Goal: Task Accomplishment & Management: Complete application form

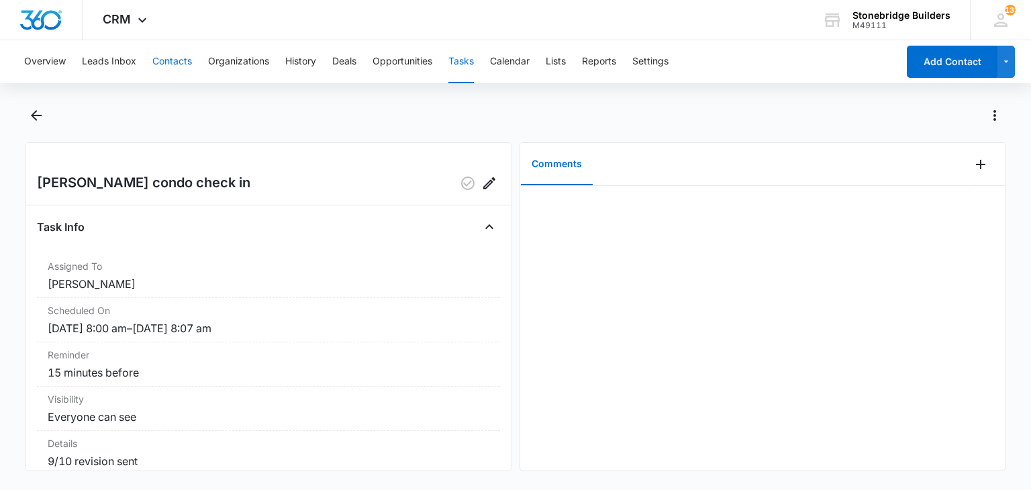
click at [157, 52] on button "Contacts" at bounding box center [172, 61] width 40 height 43
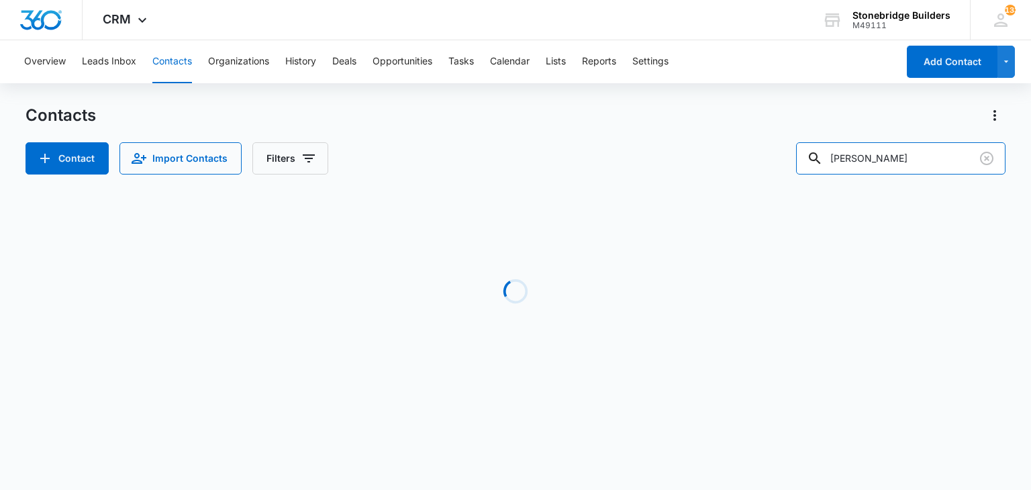
drag, startPoint x: 907, startPoint y: 169, endPoint x: 797, endPoint y: 146, distance: 112.5
click at [797, 146] on div "Contact Import Contacts Filters [PERSON_NAME]" at bounding box center [514, 158] width 979 height 32
type input "[PERSON_NAME]"
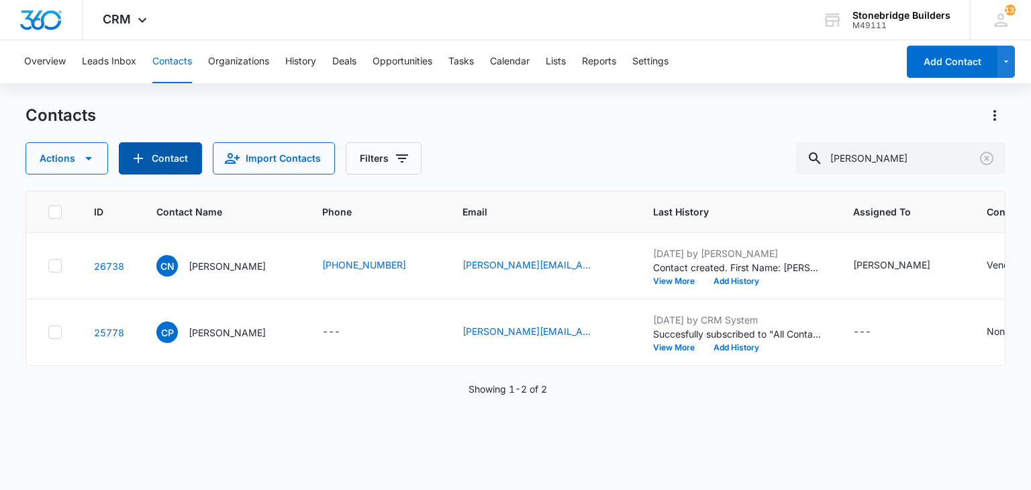
click at [164, 164] on button "Contact" at bounding box center [160, 158] width 83 height 32
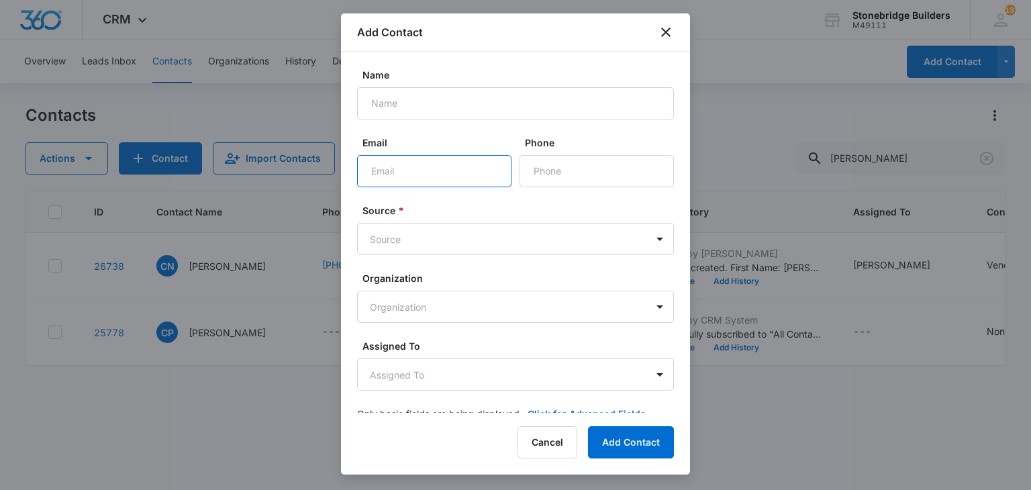
click at [389, 171] on input "Email" at bounding box center [434, 171] width 154 height 32
paste input "[PERSON_NAME] <[EMAIL_ADDRESS][DOMAIN_NAME]>"
click at [372, 171] on input "[PERSON_NAME] <[EMAIL_ADDRESS][DOMAIN_NAME]" at bounding box center [434, 171] width 154 height 32
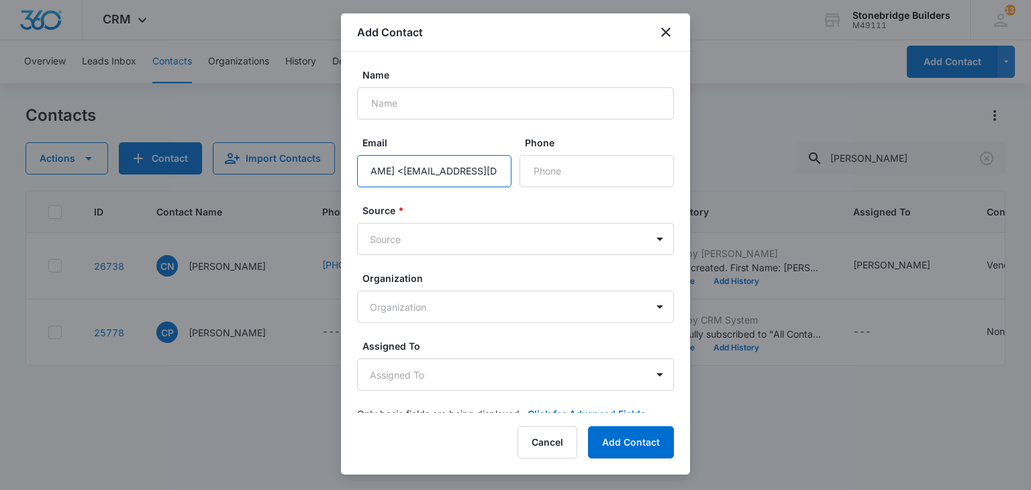
click at [376, 171] on input "[PERSON_NAME] <[EMAIL_ADDRESS][DOMAIN_NAME]" at bounding box center [434, 171] width 154 height 32
type input "[EMAIL_ADDRESS][DOMAIN_NAME]"
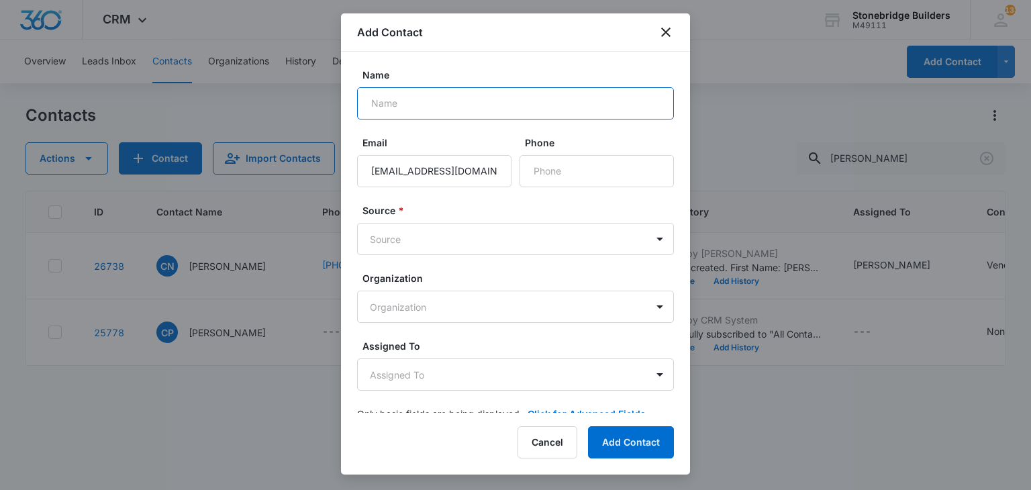
click at [399, 105] on input "Name" at bounding box center [515, 103] width 317 height 32
type input "[PERSON_NAME]"
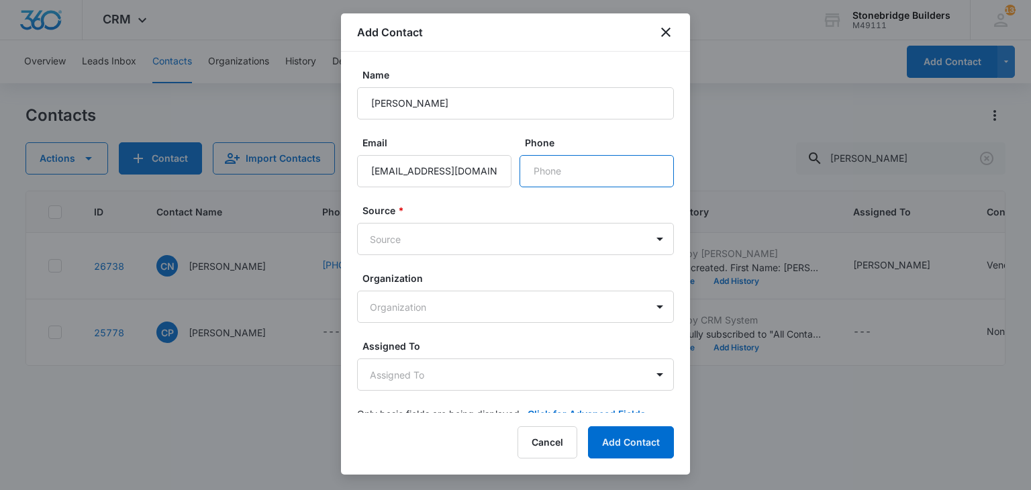
click at [558, 178] on input "Phone" at bounding box center [596, 171] width 154 height 32
type input "[PHONE_NUMBER]"
click at [470, 229] on body "CRM Apps Reputation Websites Forms CRM Email Social Content Ads Intelligence Fi…" at bounding box center [515, 245] width 1031 height 490
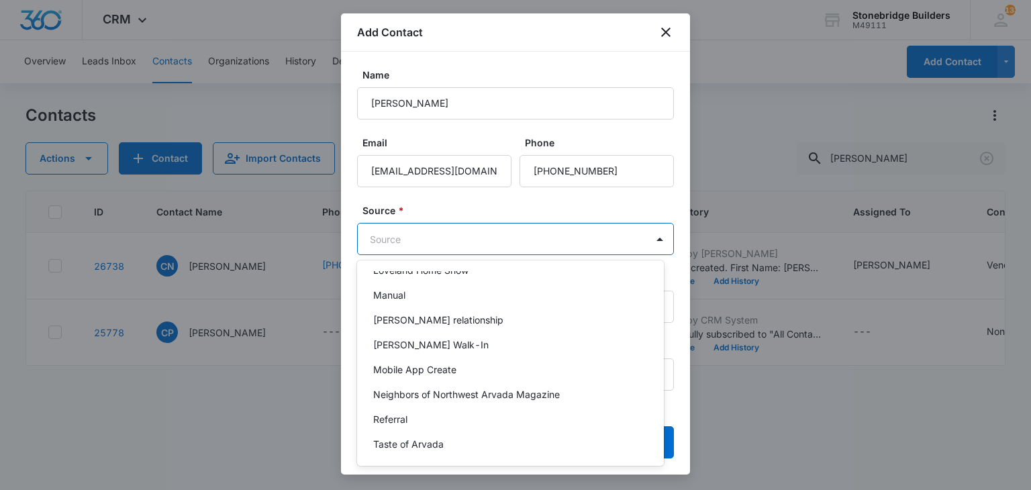
scroll to position [335, 0]
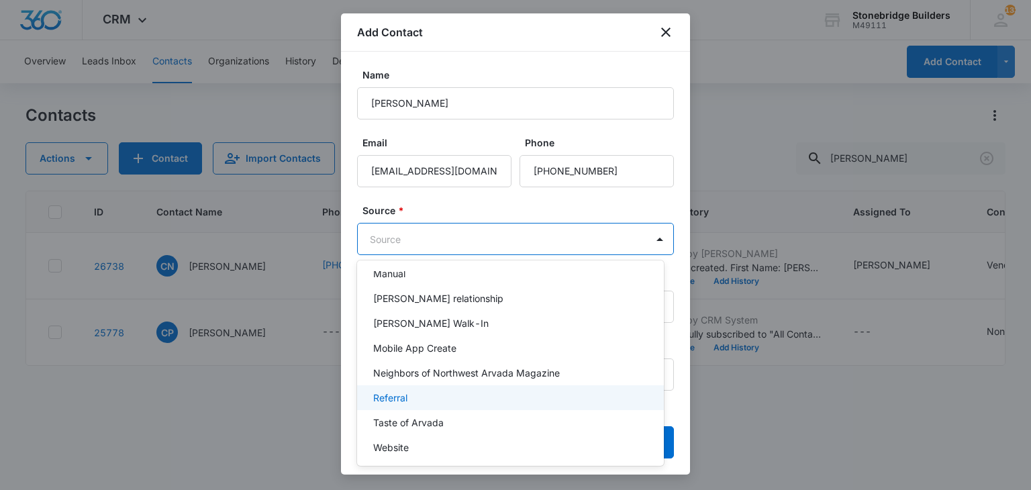
click at [412, 404] on div "Referral" at bounding box center [509, 397] width 272 height 14
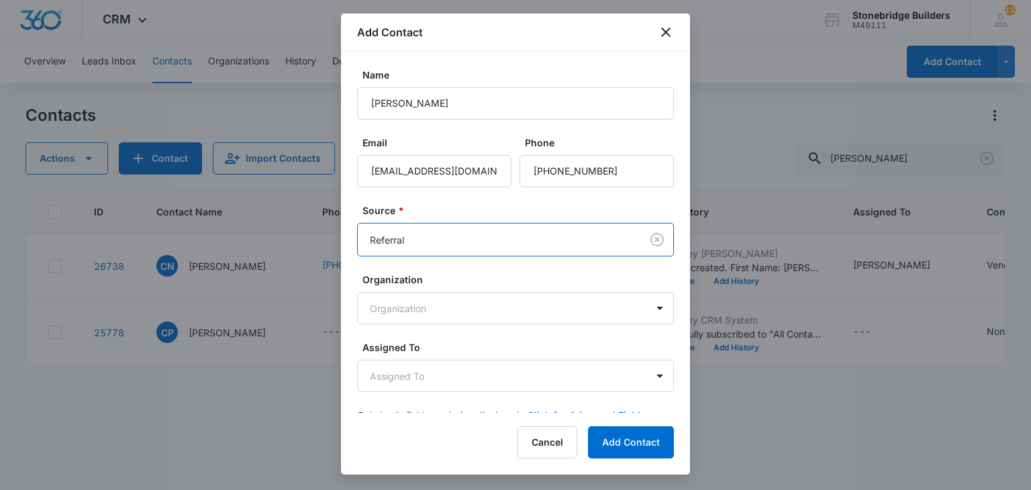
click at [419, 291] on div "Organization Organization" at bounding box center [515, 298] width 317 height 52
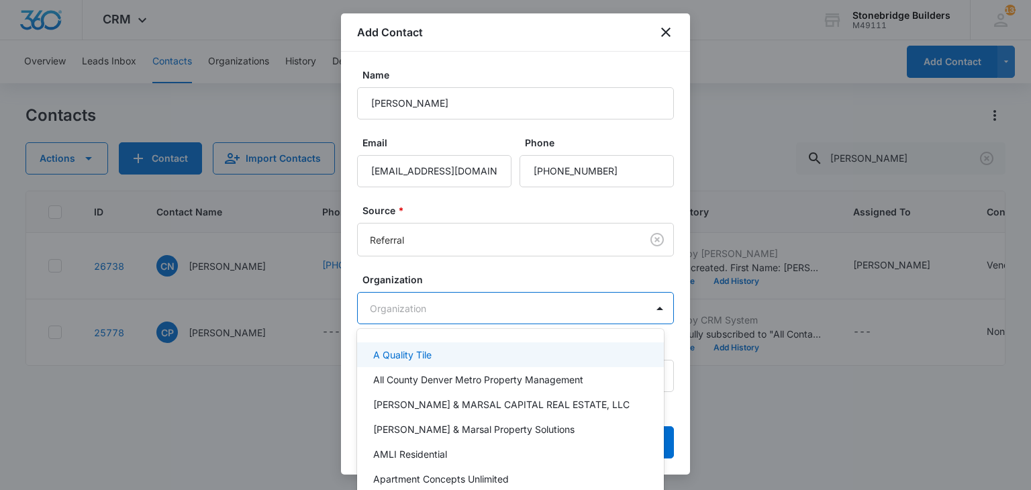
click at [421, 301] on body "CRM Apps Reputation Websites Forms CRM Email Social Content Ads Intelligence Fi…" at bounding box center [515, 245] width 1031 height 490
click at [427, 278] on div at bounding box center [515, 245] width 1031 height 490
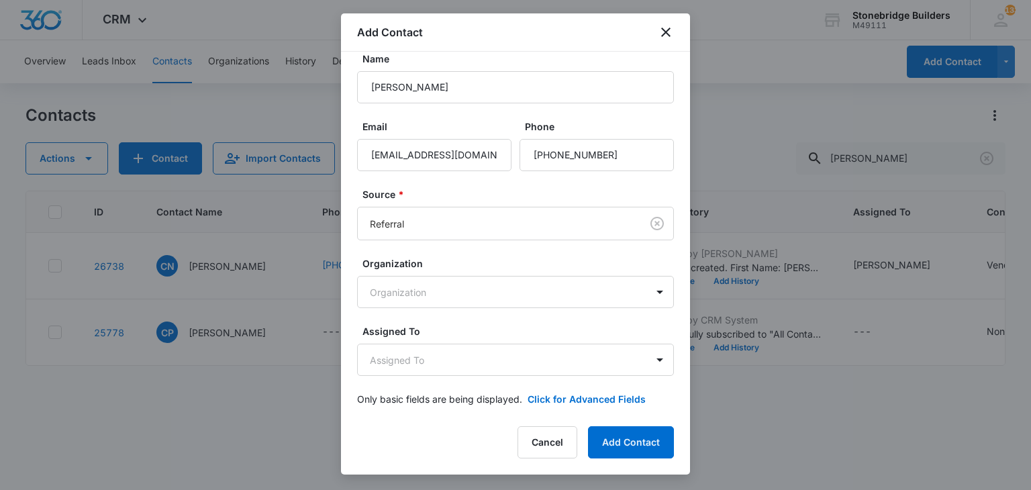
scroll to position [25, 0]
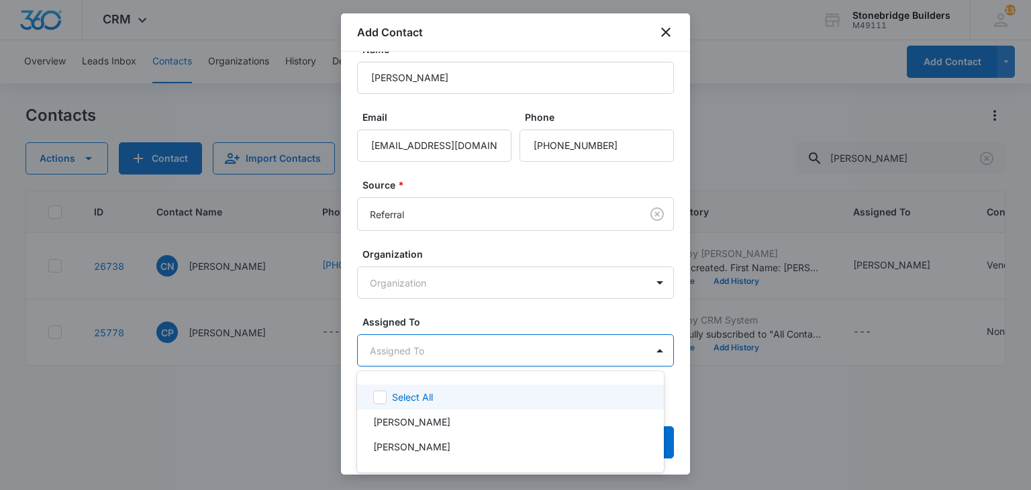
click at [440, 354] on body "CRM Apps Reputation Websites Forms CRM Email Social Content Ads Intelligence Fi…" at bounding box center [515, 245] width 1031 height 490
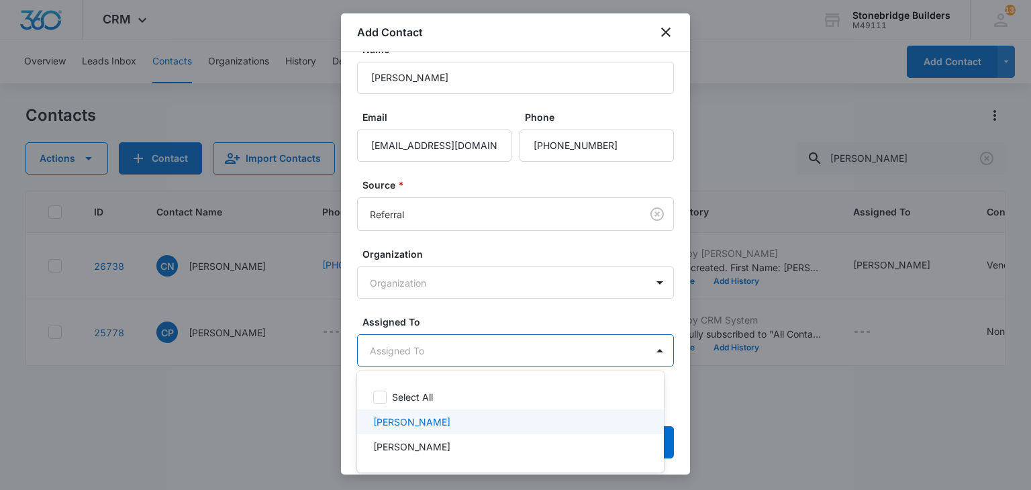
click at [431, 410] on div "[PERSON_NAME]" at bounding box center [510, 421] width 307 height 25
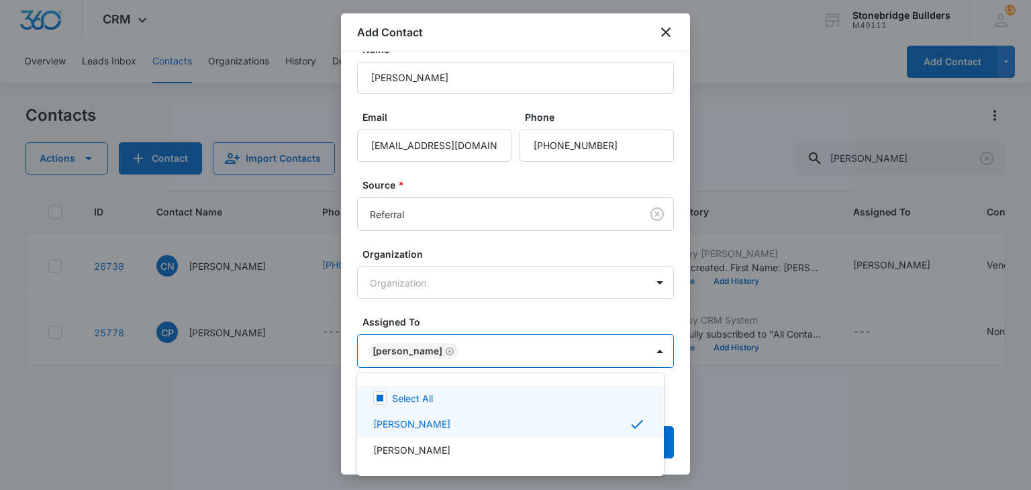
click at [462, 317] on div at bounding box center [515, 245] width 1031 height 490
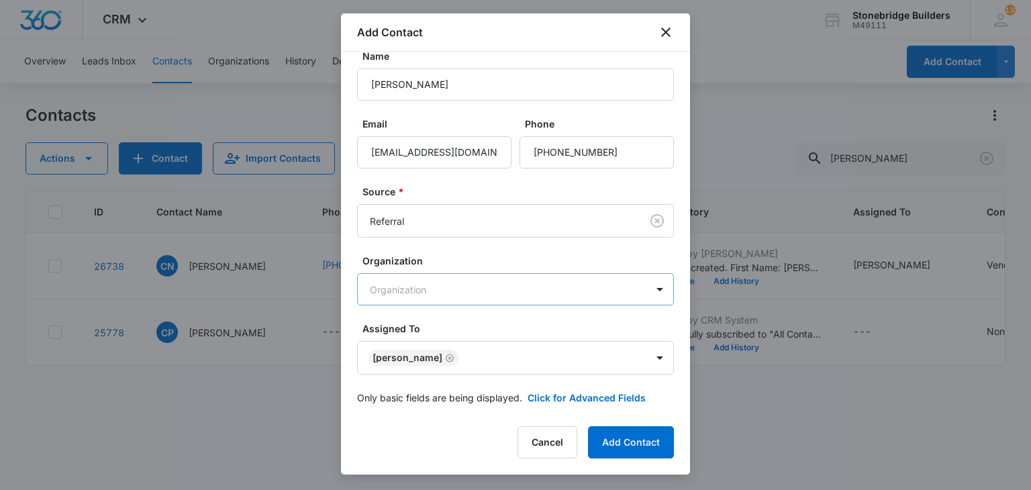
scroll to position [27, 0]
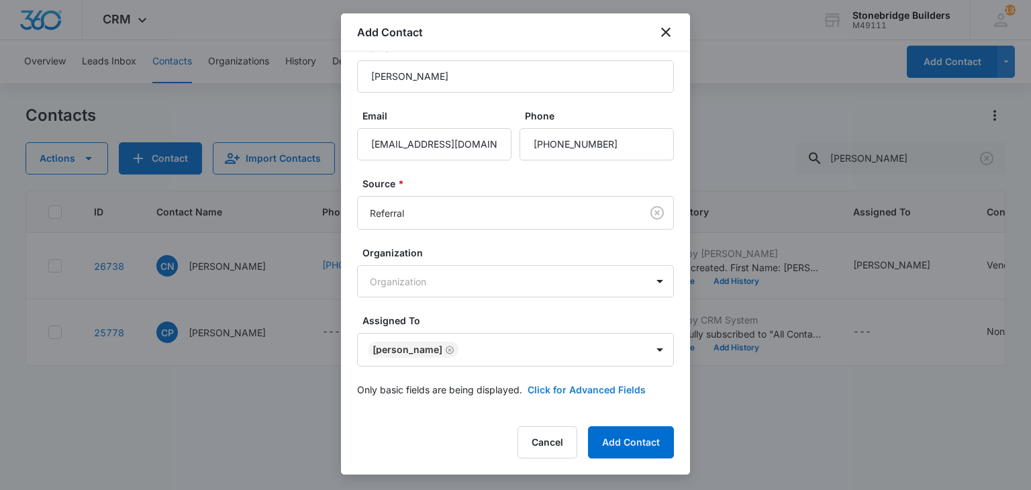
click at [572, 390] on button "Click for Advanced Fields" at bounding box center [586, 389] width 118 height 14
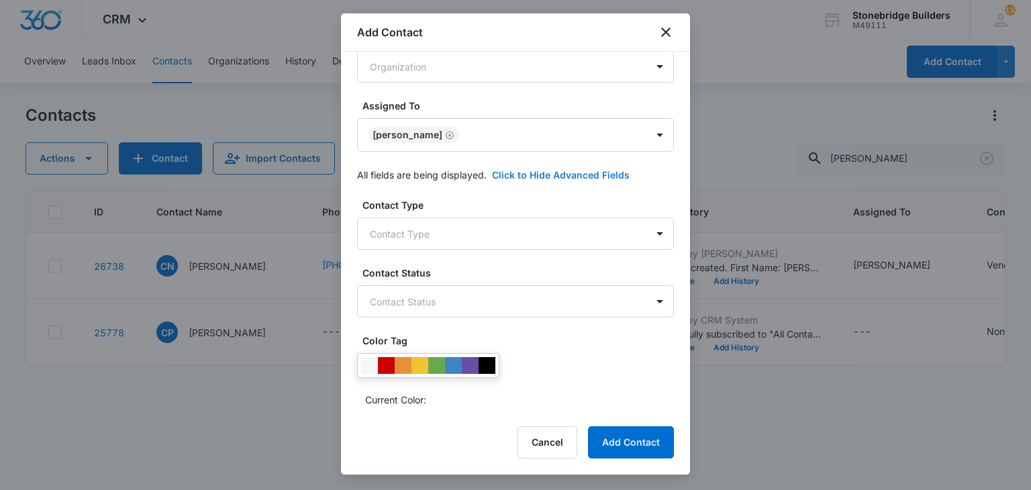
scroll to position [295, 0]
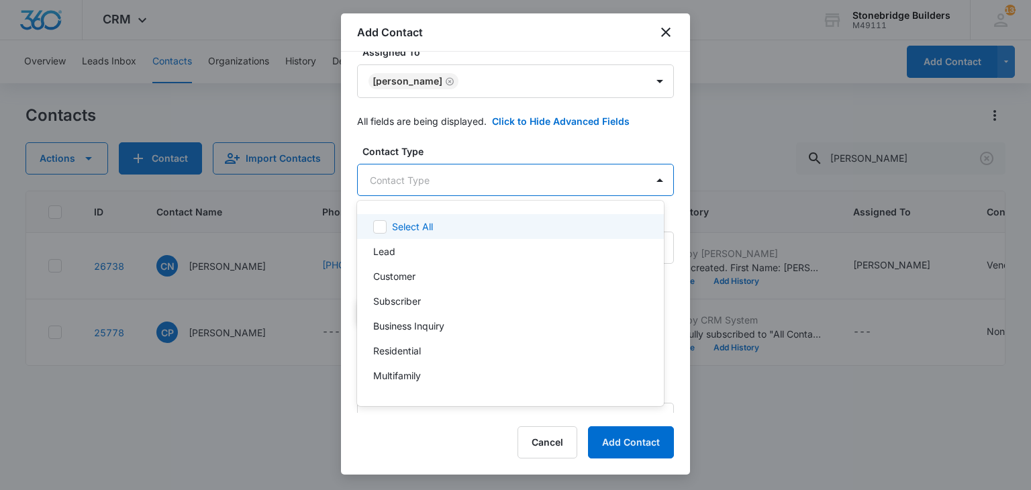
click at [446, 172] on body "CRM Apps Reputation Websites Forms CRM Email Social Content Ads Intelligence Fi…" at bounding box center [515, 245] width 1031 height 490
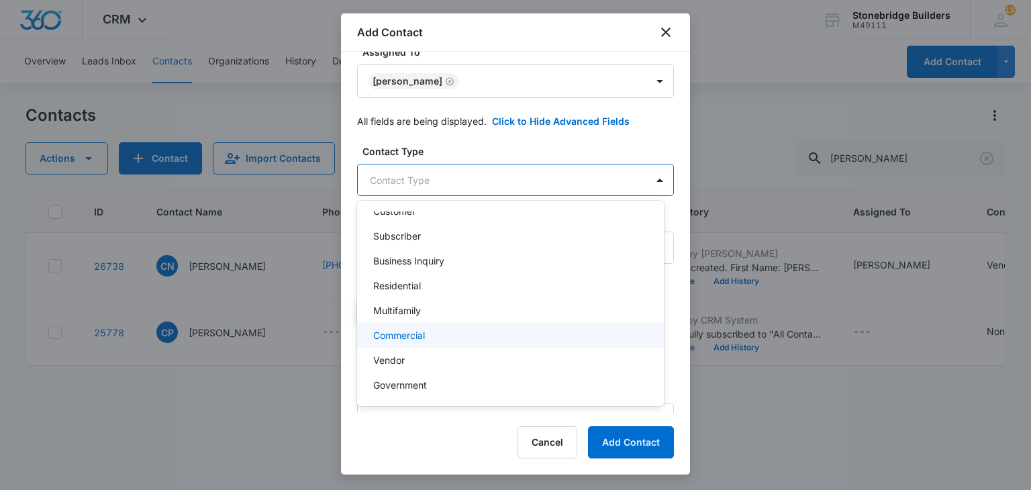
scroll to position [119, 0]
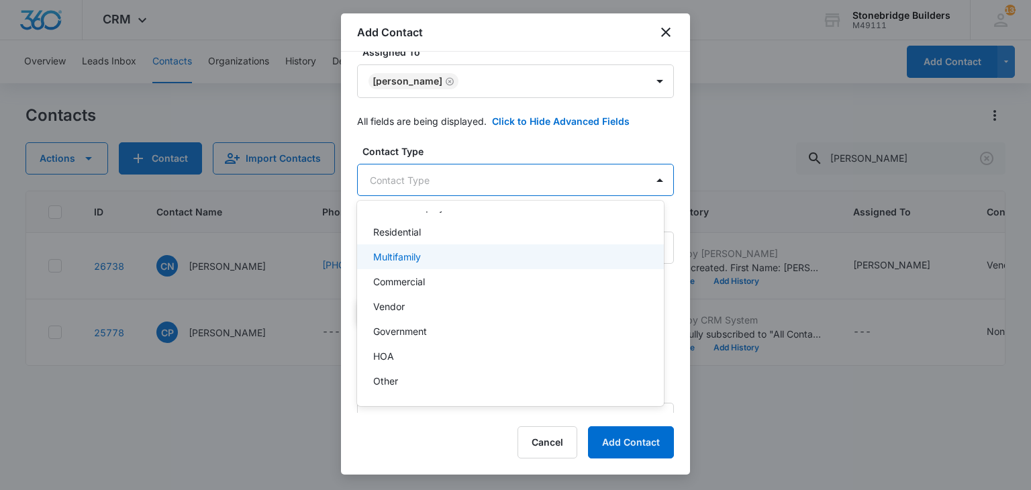
click at [405, 258] on p "Multifamily" at bounding box center [397, 257] width 48 height 14
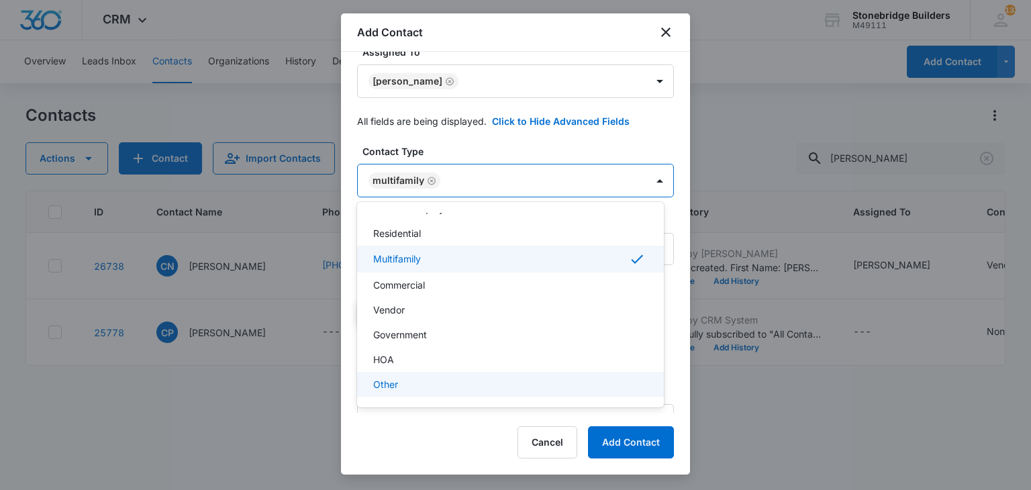
click at [605, 444] on div at bounding box center [515, 245] width 1031 height 490
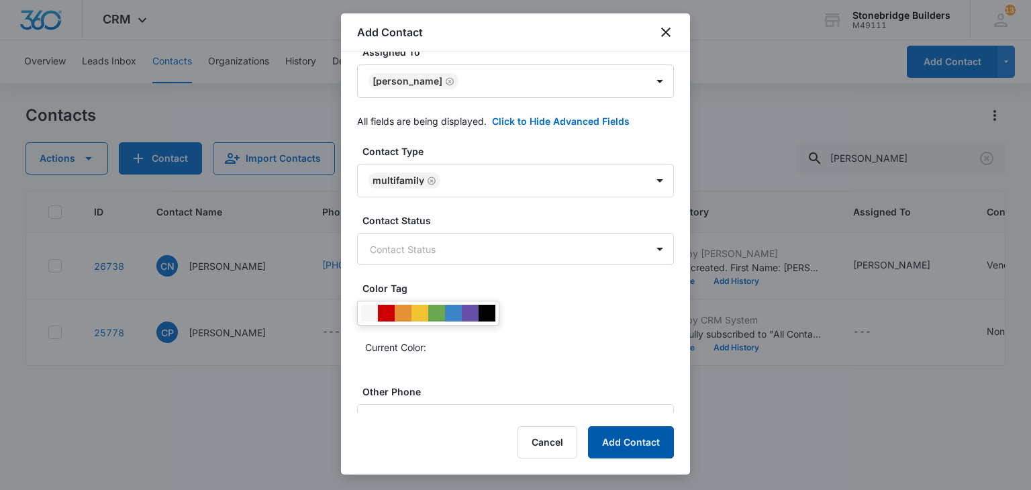
click at [605, 444] on button "Add Contact" at bounding box center [631, 442] width 86 height 32
click at [899, 150] on div at bounding box center [515, 245] width 1031 height 490
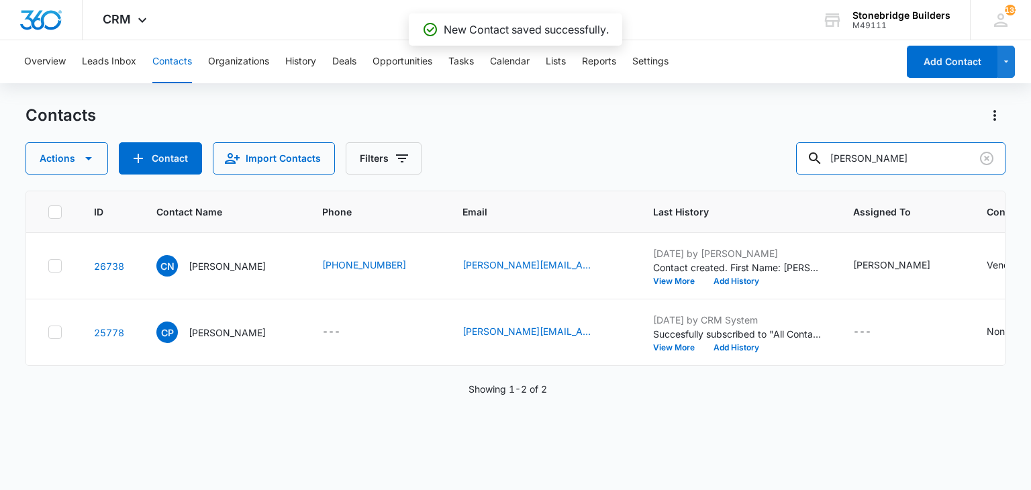
drag, startPoint x: 916, startPoint y: 167, endPoint x: 743, endPoint y: 159, distance: 173.3
click at [743, 159] on div "Actions Contact Import Contacts Filters [PERSON_NAME]" at bounding box center [514, 158] width 979 height 32
type input "[PERSON_NAME]"
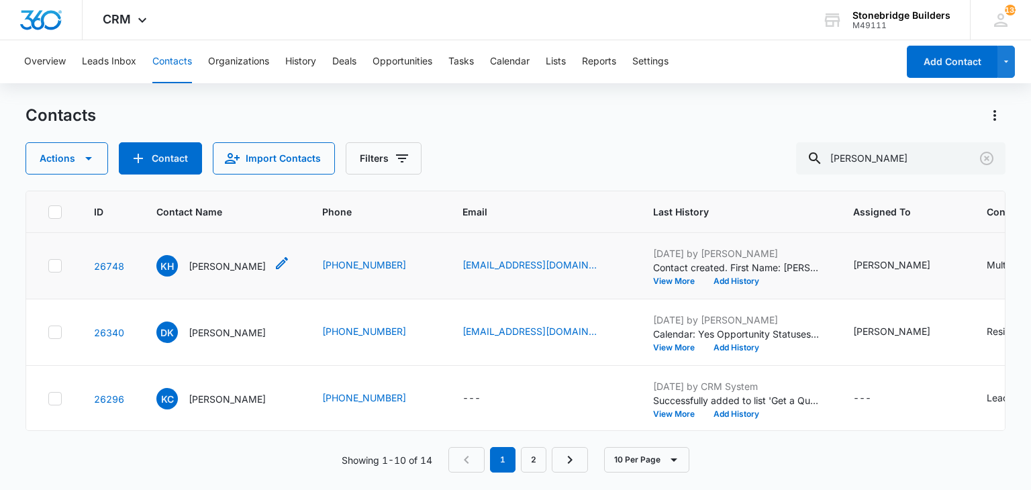
click at [215, 268] on p "[PERSON_NAME]" at bounding box center [227, 266] width 77 height 14
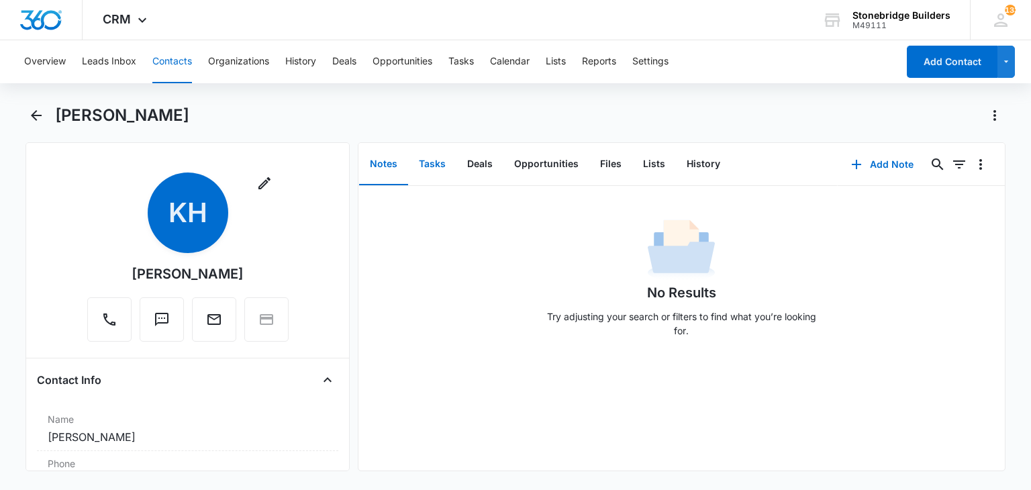
click at [423, 158] on button "Tasks" at bounding box center [432, 165] width 48 height 42
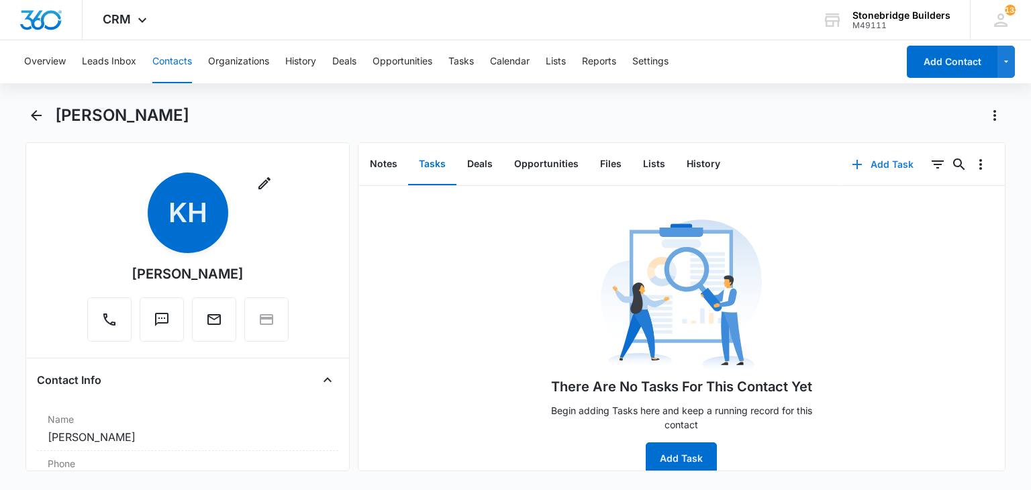
click at [855, 163] on icon "button" at bounding box center [857, 164] width 16 height 16
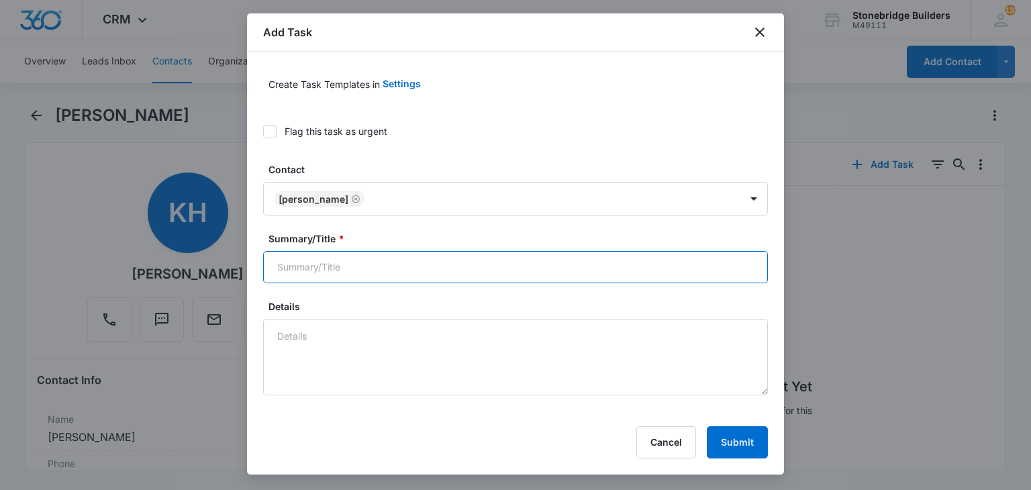
click at [330, 267] on input "Summary/Title *" at bounding box center [515, 267] width 505 height 32
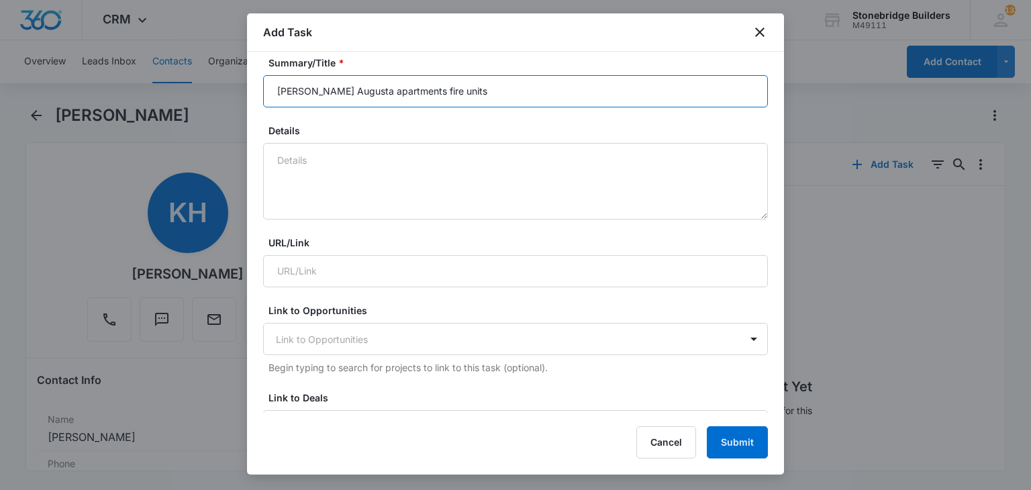
scroll to position [67, 0]
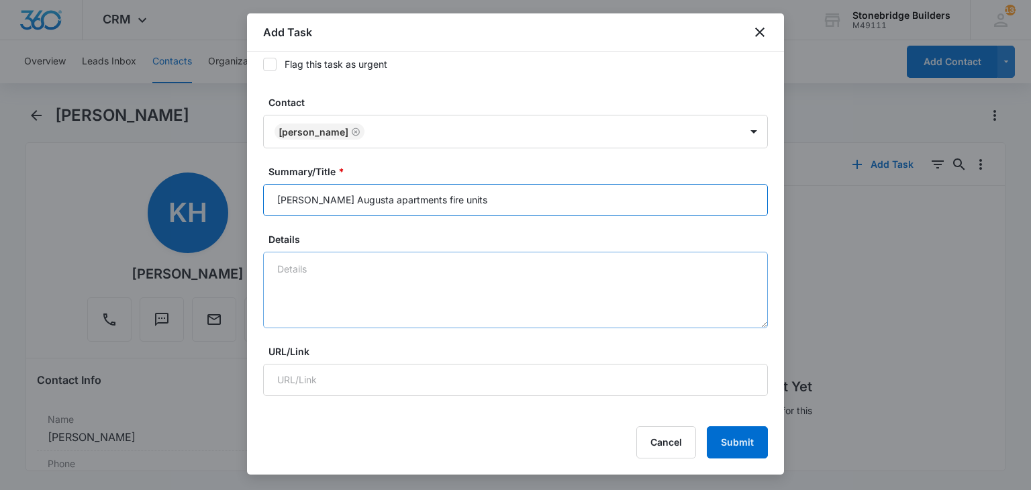
type input "[PERSON_NAME] Augusta apartments fire units"
click at [311, 267] on textarea "Details" at bounding box center [515, 290] width 505 height 76
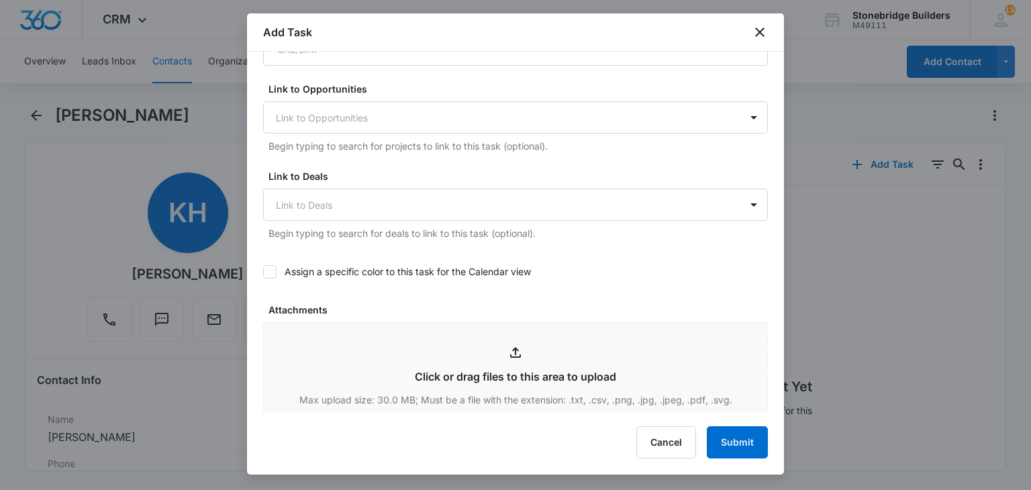
scroll to position [470, 0]
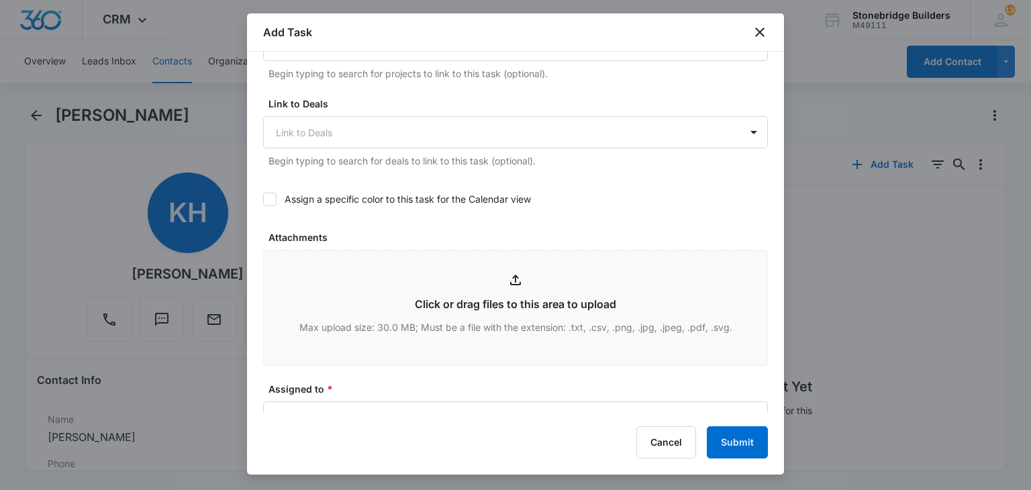
type textarea "9/15 [PERSON_NAME] asked we bid these with [PERSON_NAME]"
click at [266, 194] on icon at bounding box center [270, 199] width 12 height 12
click at [263, 199] on input "Assign a specific color to this task for the Calendar view" at bounding box center [263, 199] width 0 height 0
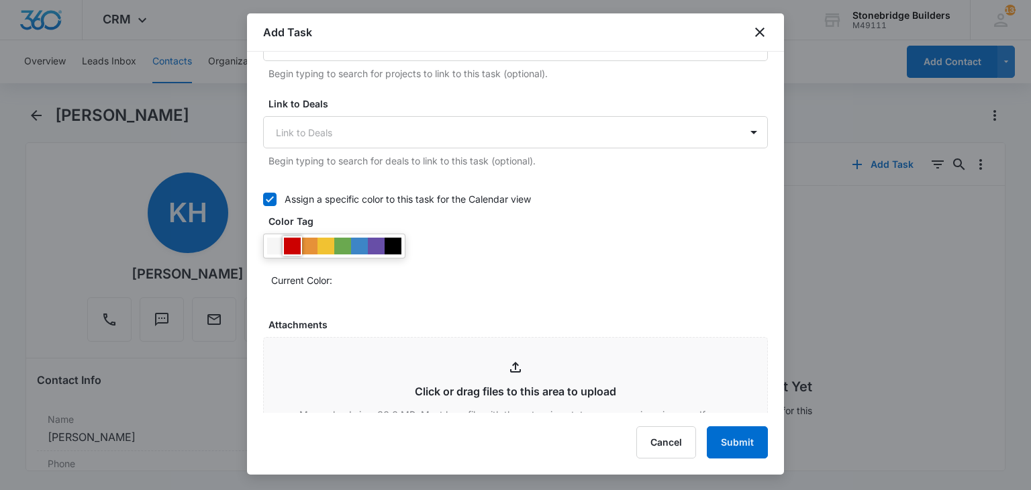
click at [286, 248] on div at bounding box center [292, 246] width 17 height 17
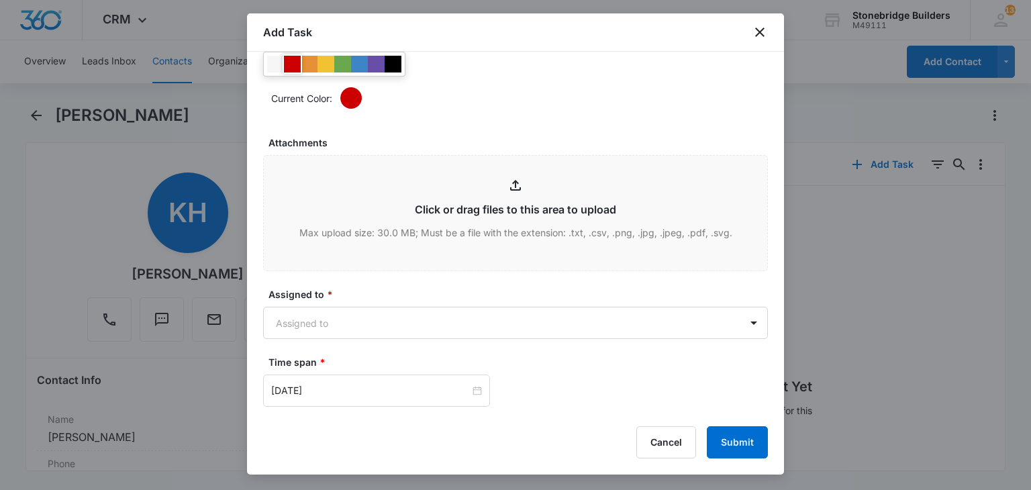
scroll to position [671, 0]
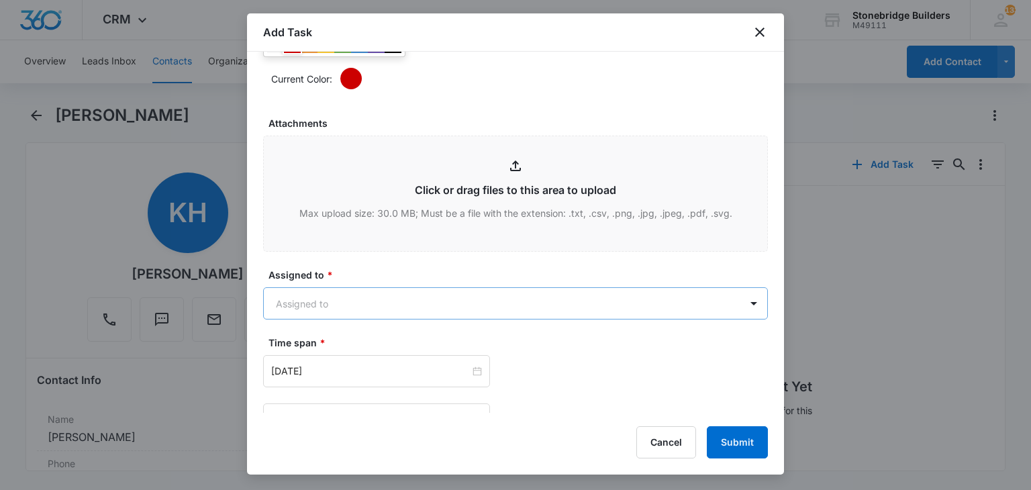
click at [319, 301] on body "CRM Apps Reputation Websites Forms CRM Email Social Content Ads Intelligence Fi…" at bounding box center [515, 245] width 1031 height 490
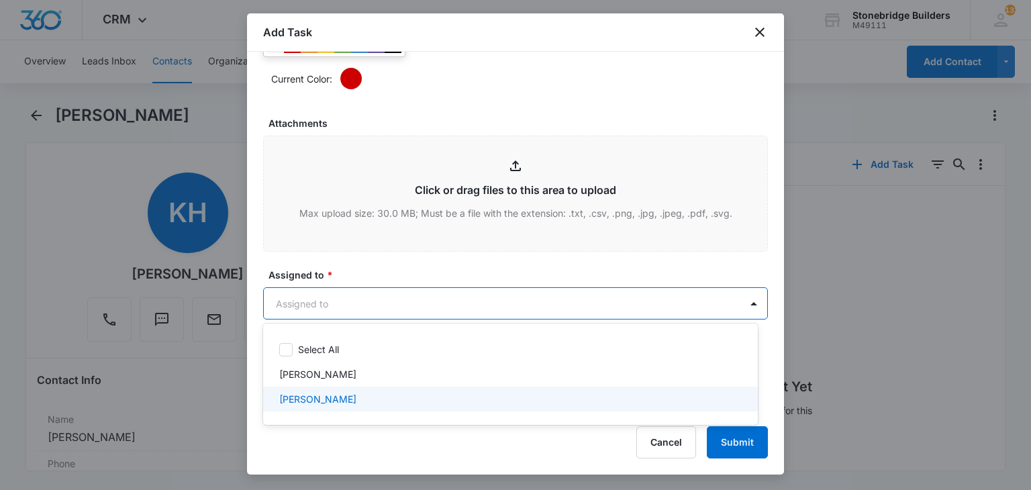
click at [324, 392] on p "[PERSON_NAME]" at bounding box center [317, 399] width 77 height 14
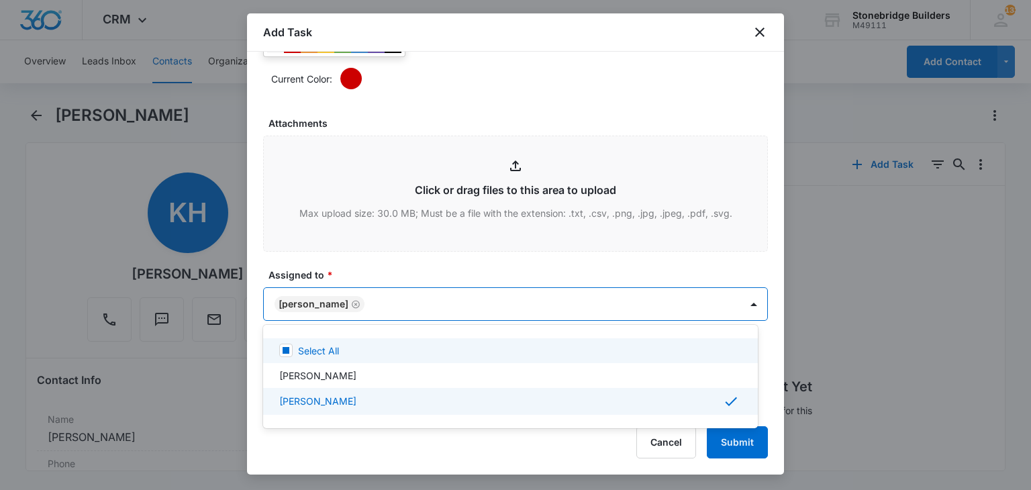
click at [362, 272] on div at bounding box center [515, 245] width 1031 height 490
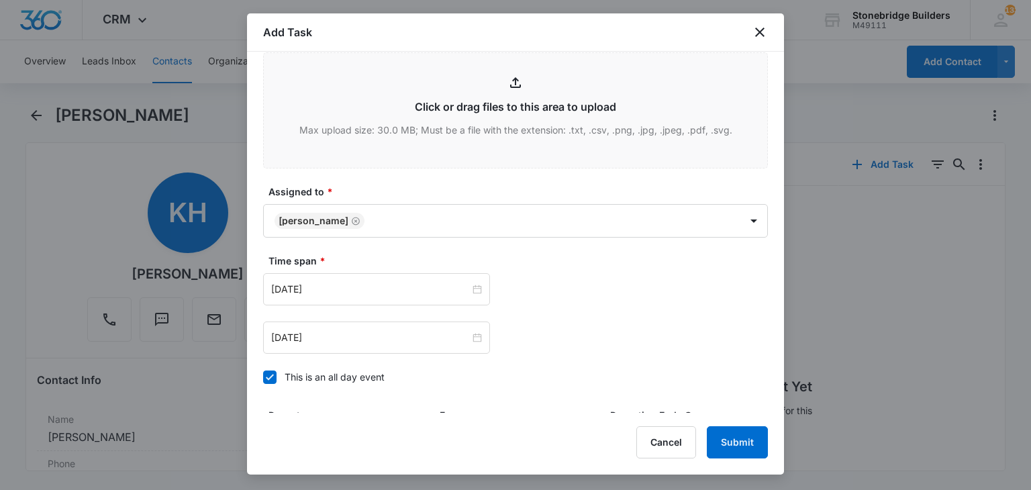
scroll to position [872, 0]
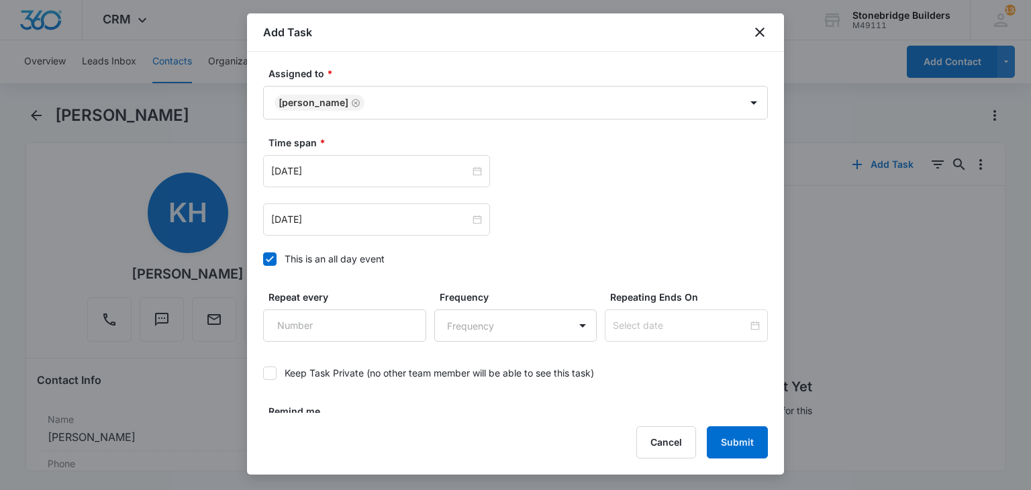
click at [274, 261] on icon at bounding box center [270, 259] width 12 height 12
click at [263, 259] on input "This is an all day event" at bounding box center [263, 259] width 0 height 0
click at [357, 168] on input "[DATE]" at bounding box center [370, 171] width 199 height 15
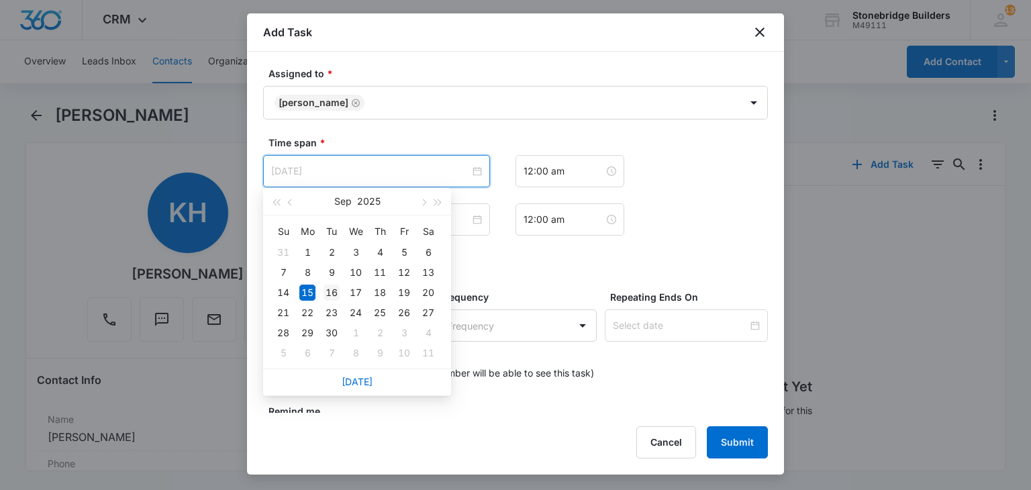
type input "[DATE]"
click at [335, 295] on div "16" at bounding box center [331, 292] width 16 height 16
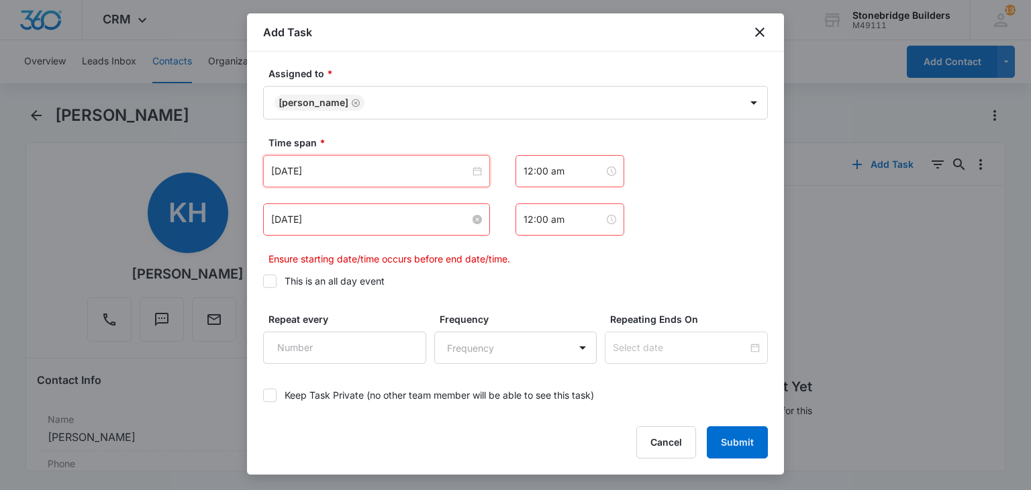
click at [303, 218] on input "[DATE]" at bounding box center [370, 219] width 199 height 15
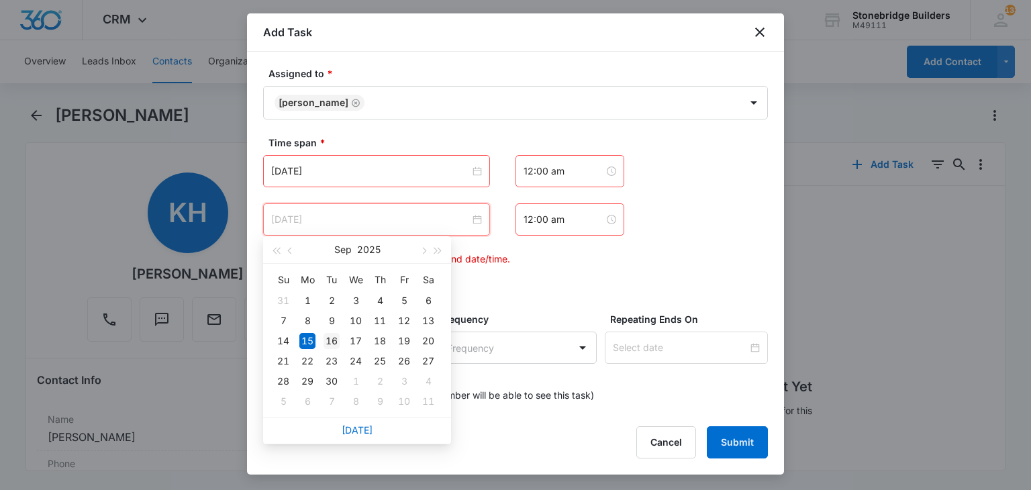
type input "[DATE]"
click at [333, 333] on div "16" at bounding box center [331, 341] width 16 height 16
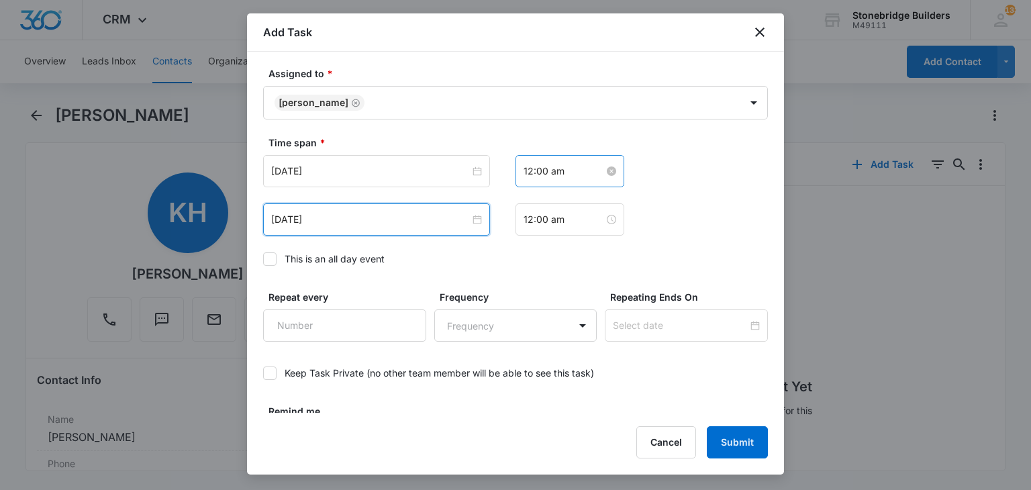
click at [523, 164] on input "12:00 am" at bounding box center [563, 171] width 81 height 15
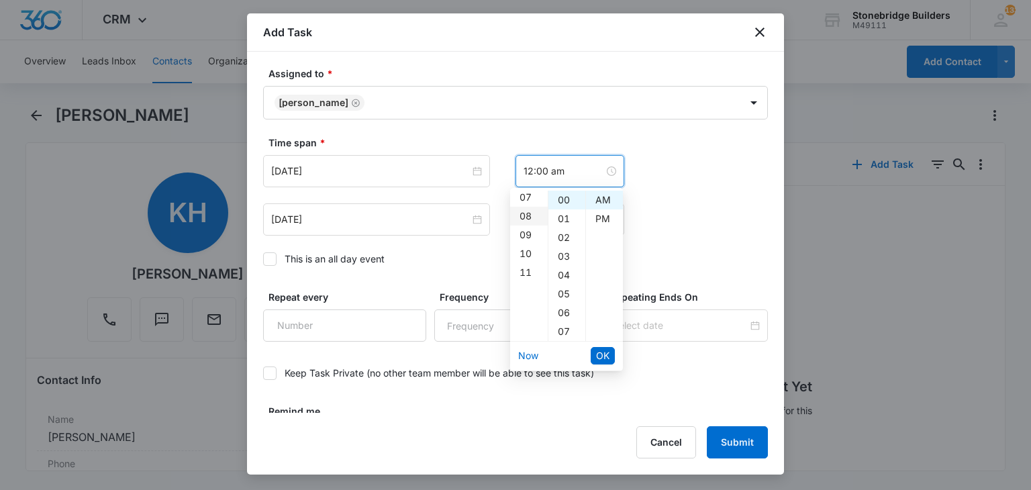
click at [526, 218] on div "08" at bounding box center [529, 216] width 38 height 19
type input "8:00 am"
click at [604, 353] on span "OK" at bounding box center [602, 355] width 13 height 15
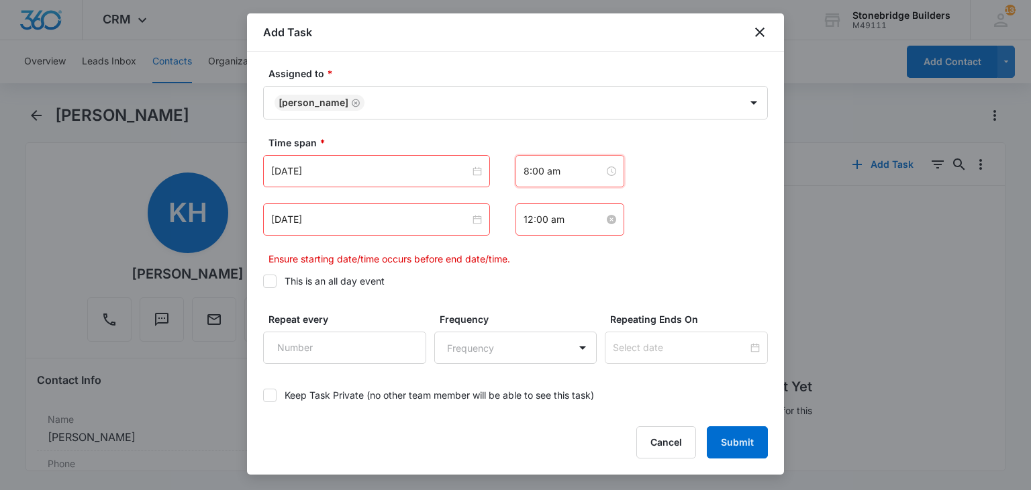
click at [527, 215] on input "12:00 am" at bounding box center [563, 219] width 81 height 15
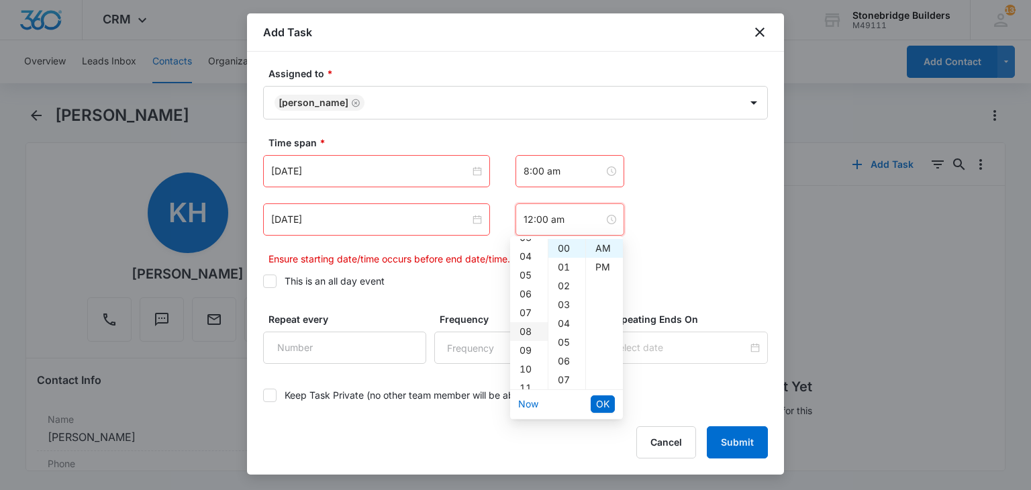
click at [529, 328] on div "08" at bounding box center [529, 331] width 38 height 19
click at [563, 379] on div "07" at bounding box center [566, 379] width 37 height 19
type input "8:07 am"
click at [601, 403] on span "OK" at bounding box center [602, 404] width 13 height 15
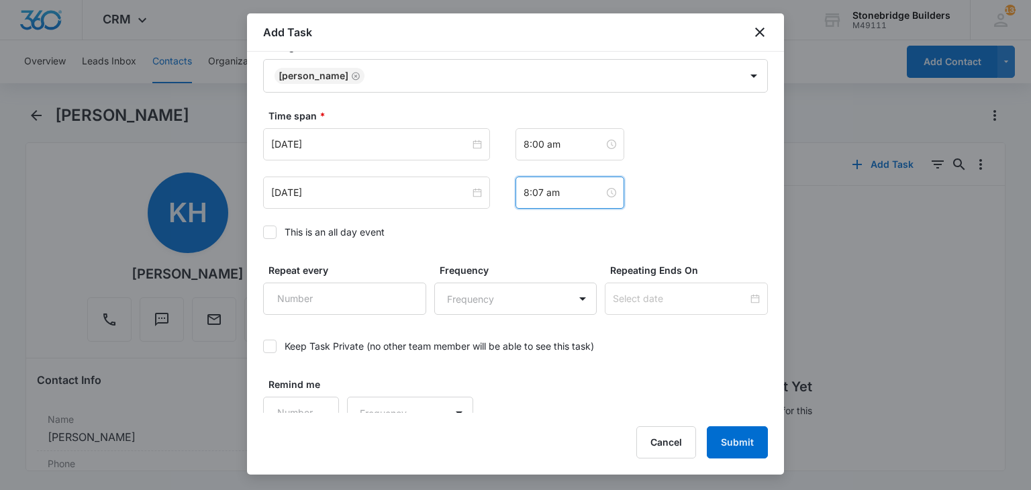
scroll to position [914, 0]
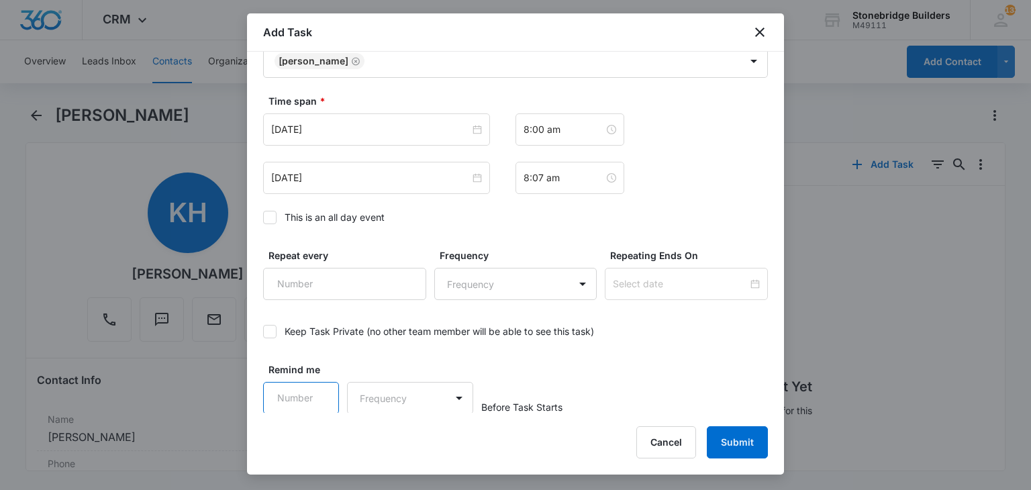
click at [298, 393] on input "Remind me" at bounding box center [301, 398] width 76 height 32
type input "15"
click at [397, 385] on body "CRM Apps Reputation Websites Forms CRM Email Social Content Ads Intelligence Fi…" at bounding box center [515, 245] width 1031 height 490
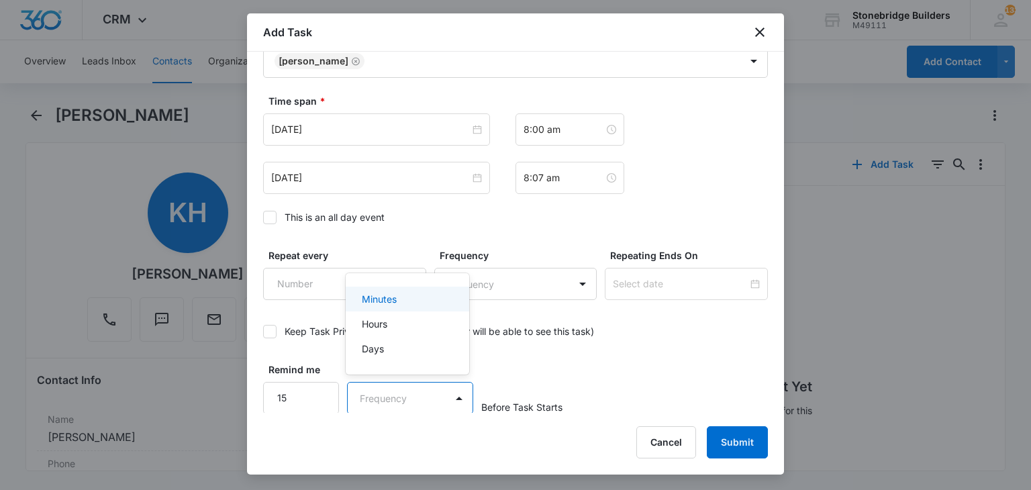
click at [395, 301] on p "Minutes" at bounding box center [379, 299] width 35 height 14
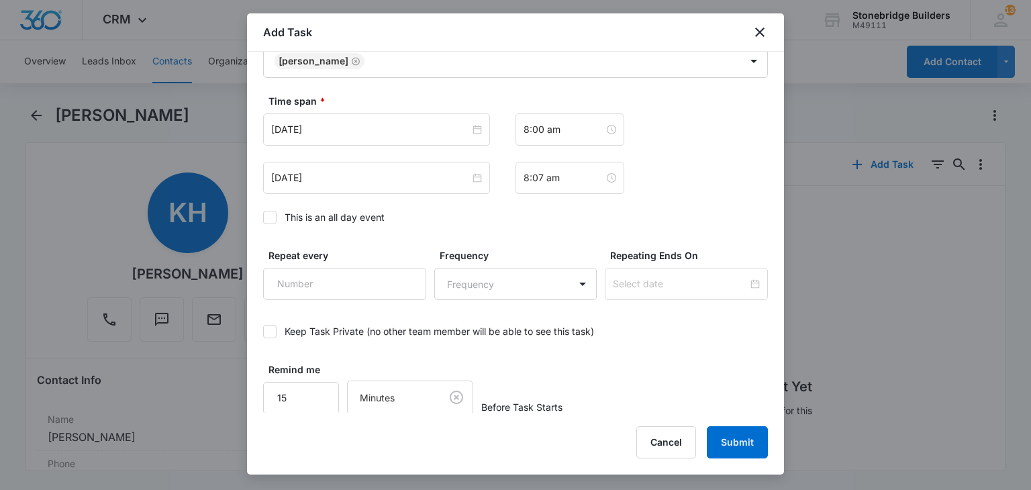
click at [720, 431] on button "Submit" at bounding box center [736, 442] width 61 height 32
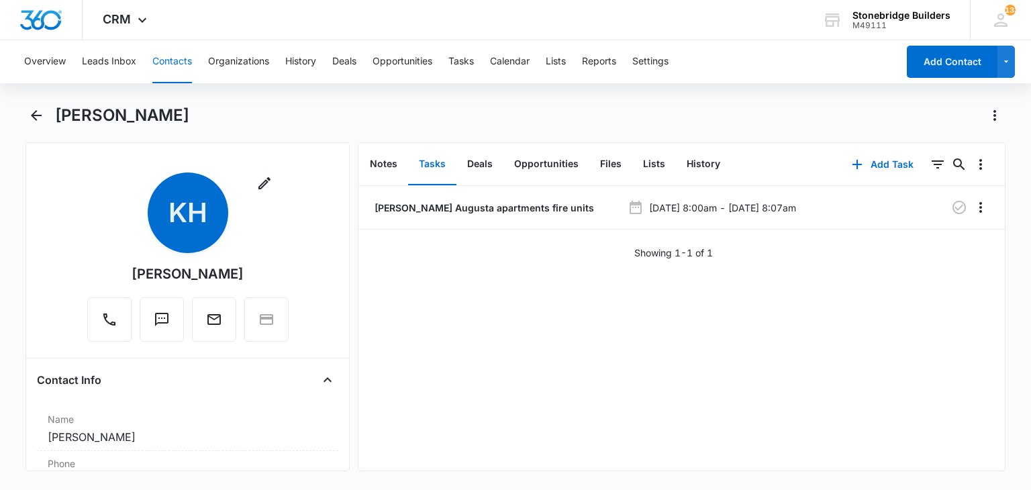
click at [23, 65] on div "Overview Leads Inbox Contacts Organizations History Deals Opportunities Tasks C…" at bounding box center [456, 61] width 881 height 43
click at [36, 54] on button "Overview" at bounding box center [45, 61] width 42 height 43
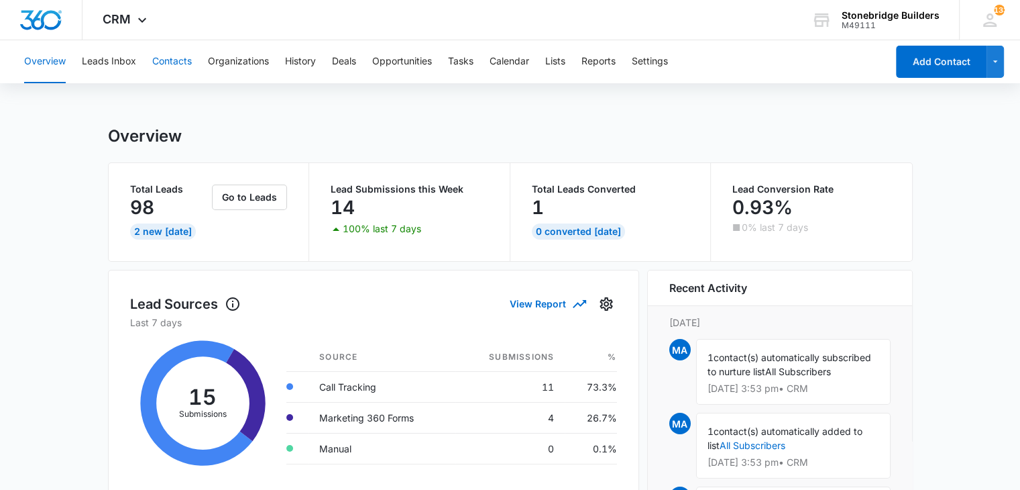
click at [175, 61] on button "Contacts" at bounding box center [172, 61] width 40 height 43
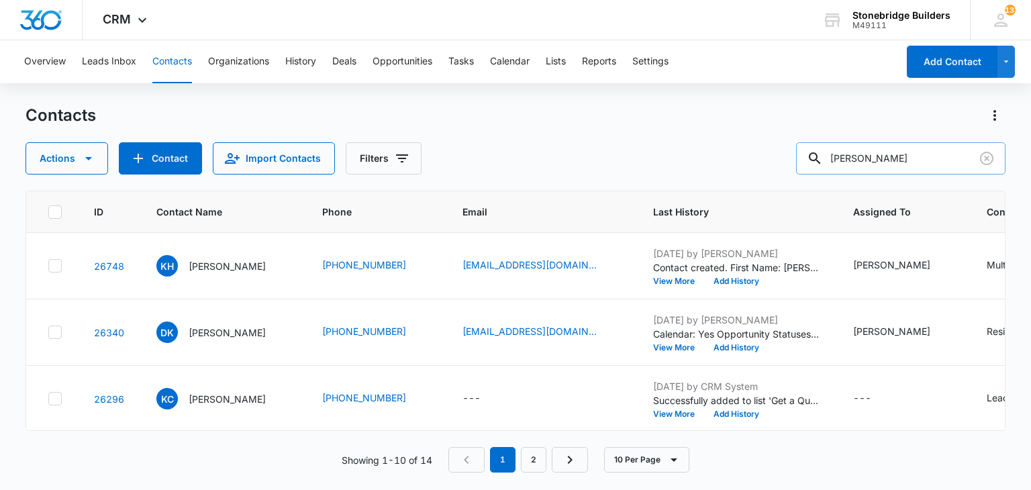
drag, startPoint x: 891, startPoint y: 158, endPoint x: 847, endPoint y: 148, distance: 45.3
click at [847, 148] on input "[PERSON_NAME]" at bounding box center [900, 158] width 209 height 32
